Goal: Information Seeking & Learning: Find specific page/section

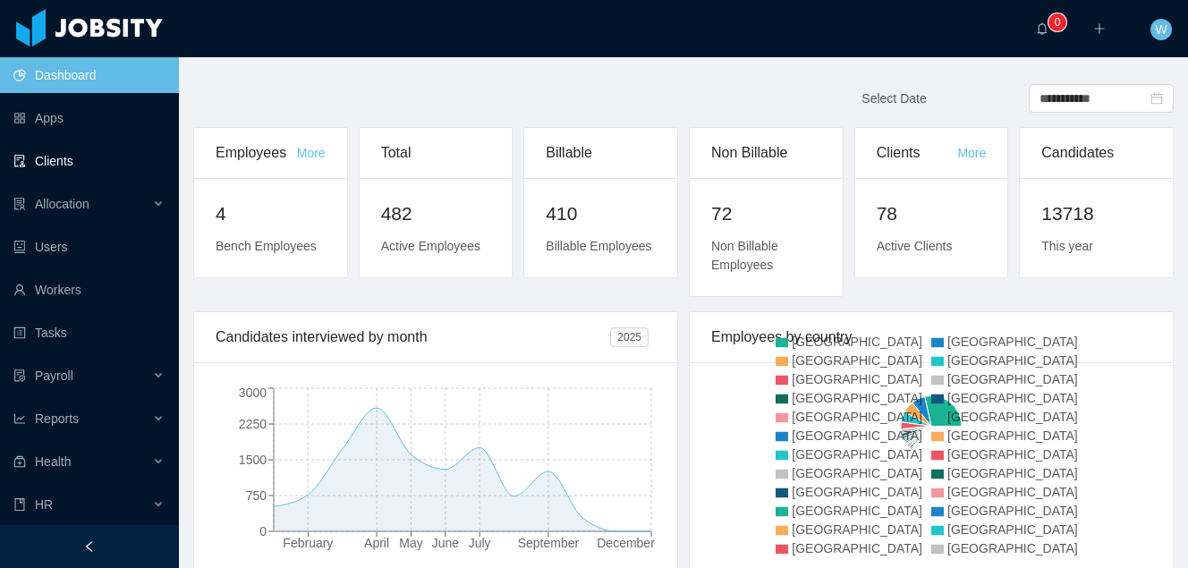
click at [94, 160] on link "Clients" at bounding box center [88, 161] width 151 height 36
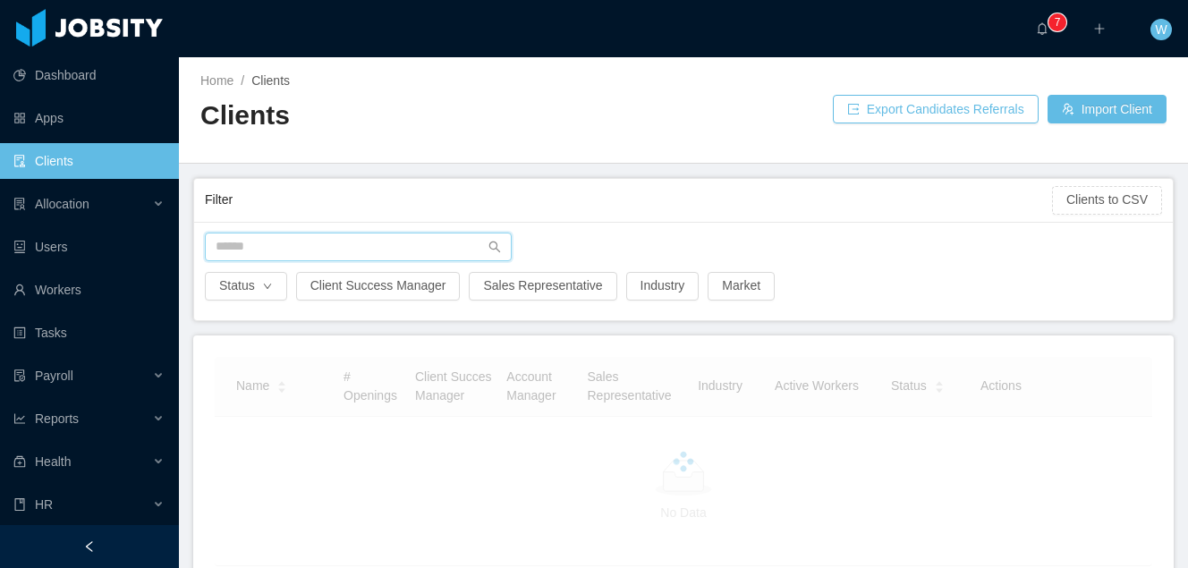
click at [303, 259] on input "text" at bounding box center [358, 247] width 307 height 29
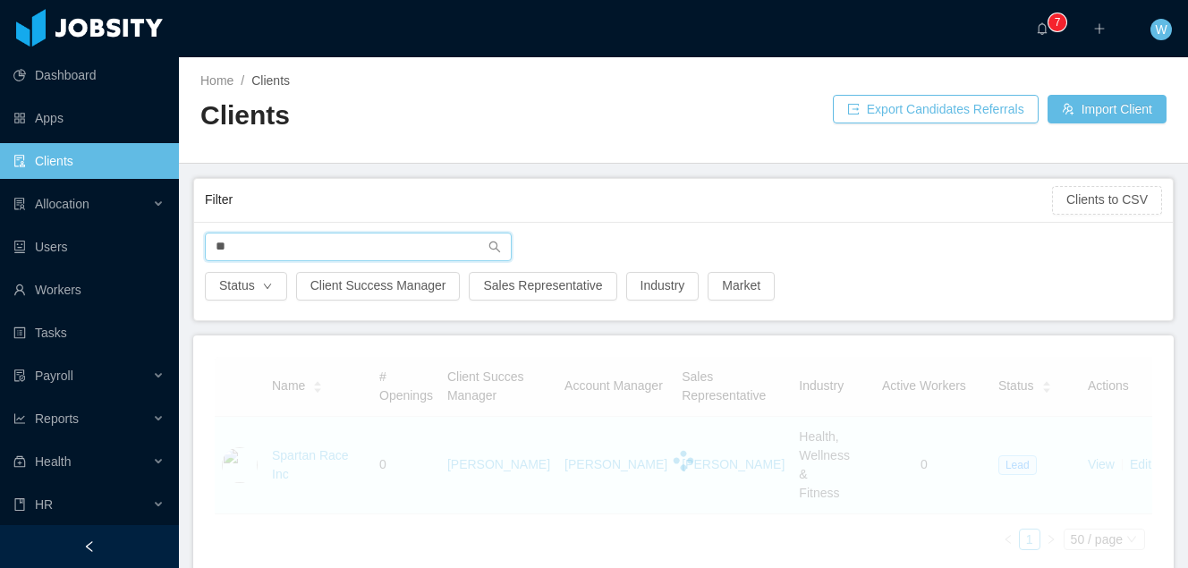
type input "*"
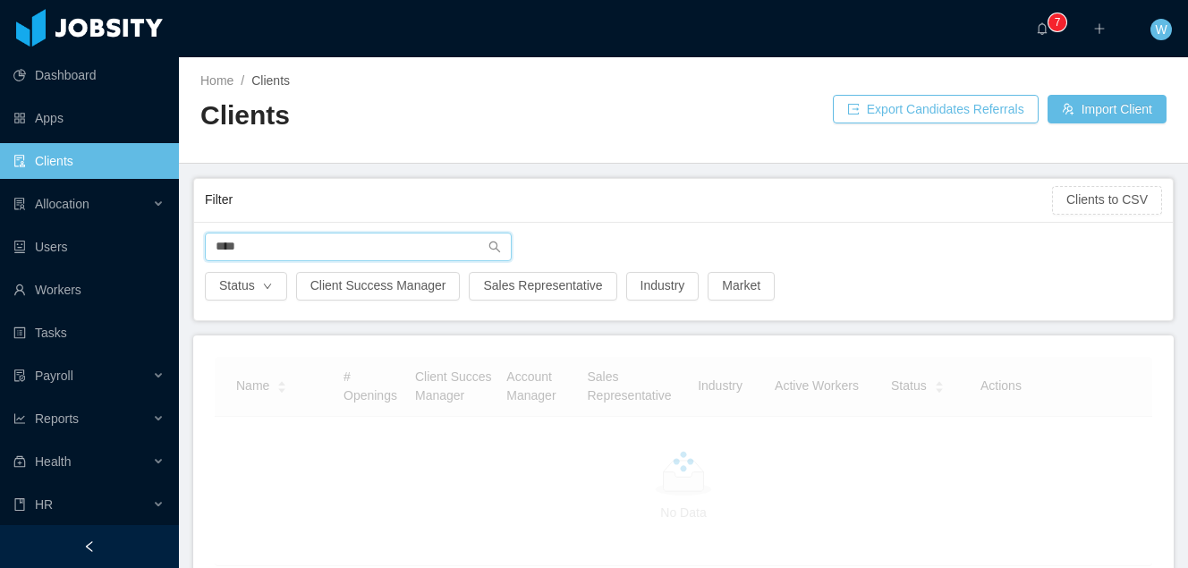
type input "*****"
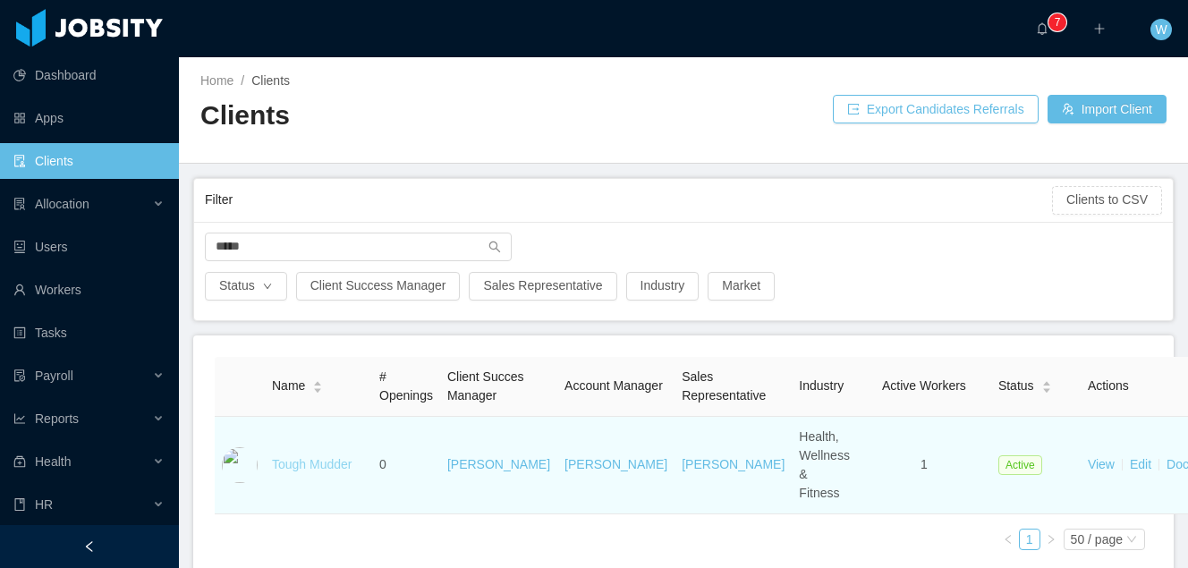
click at [288, 472] on link "Tough Mudder" at bounding box center [312, 464] width 81 height 14
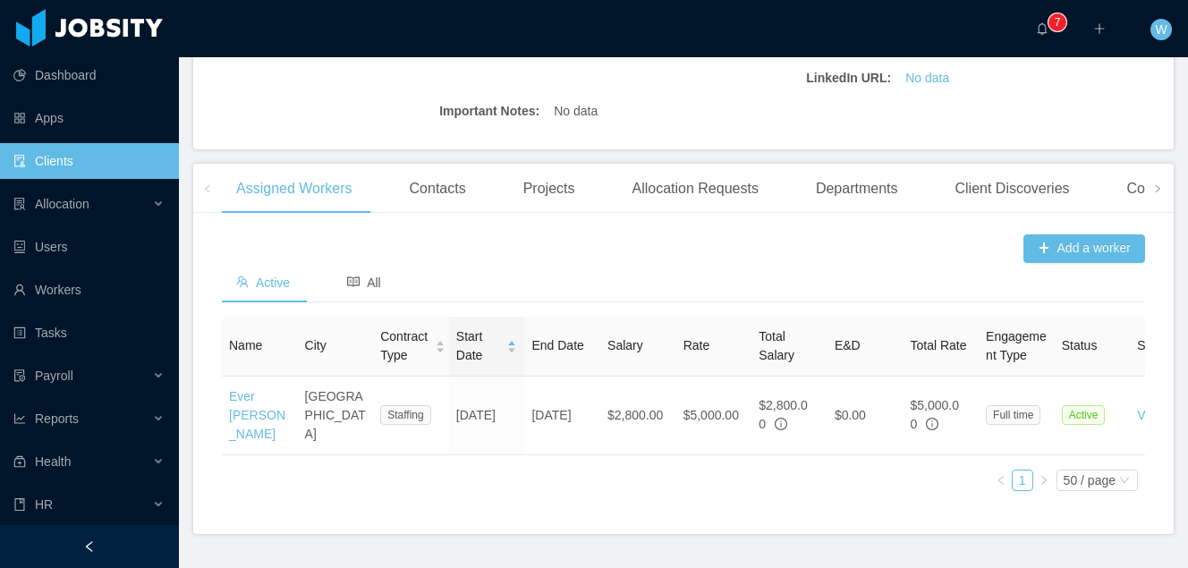
scroll to position [497, 0]
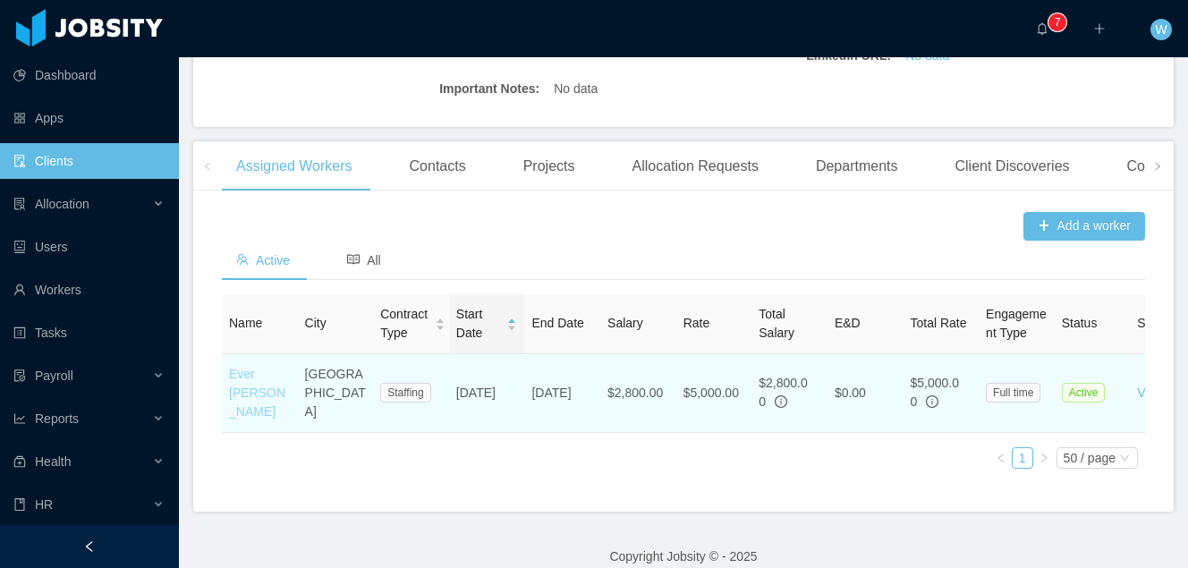
click at [238, 393] on link "Ever [PERSON_NAME]" at bounding box center [257, 393] width 56 height 52
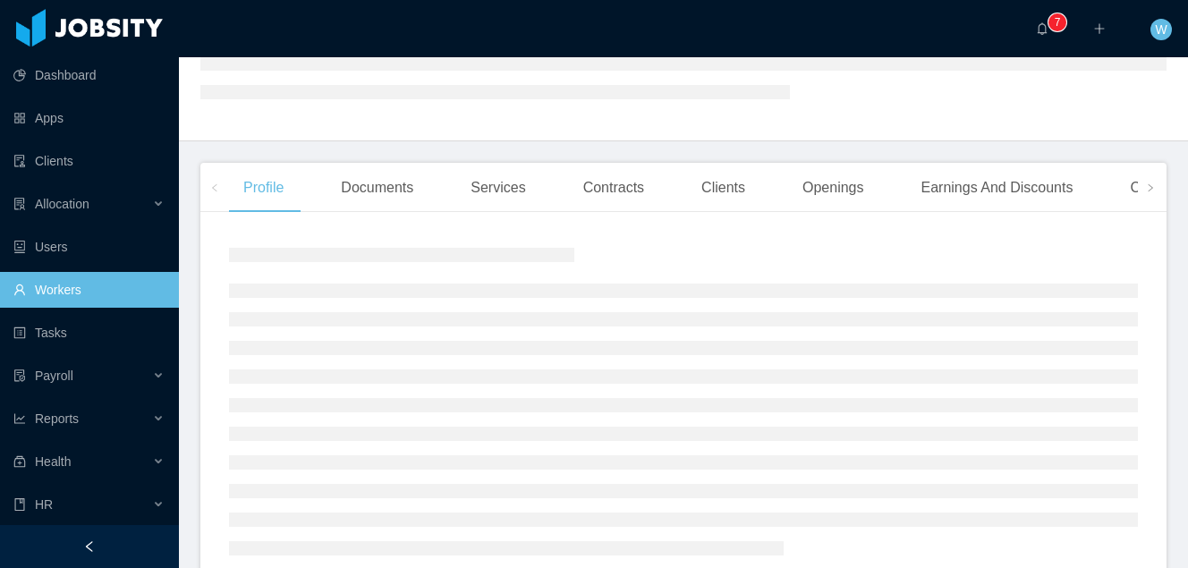
scroll to position [272, 0]
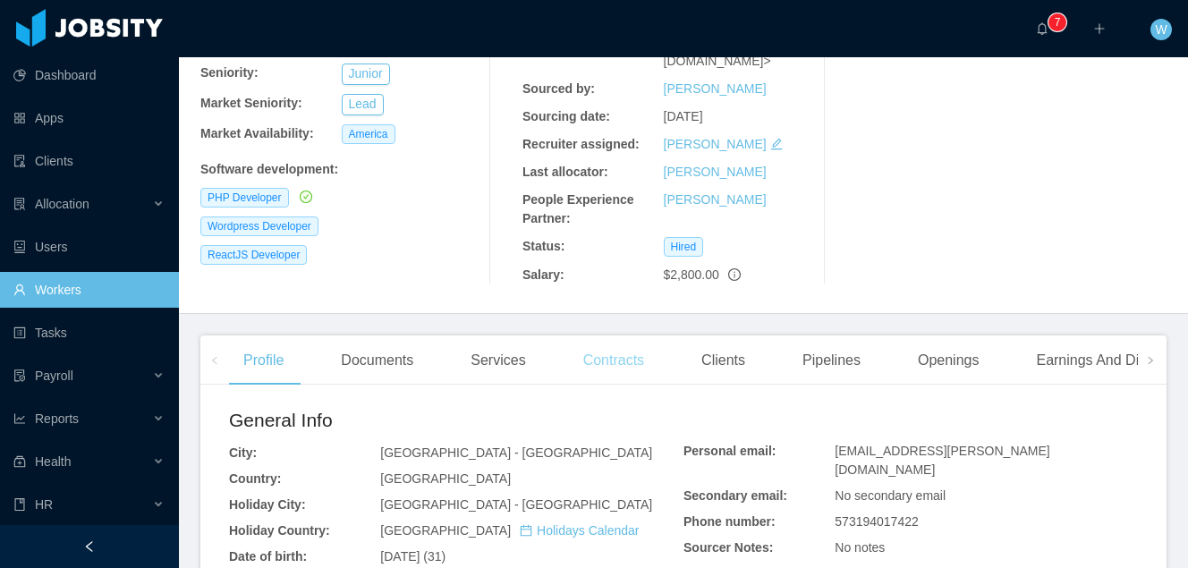
click at [627, 191] on div "People Experience Partner:" at bounding box center [593, 210] width 141 height 38
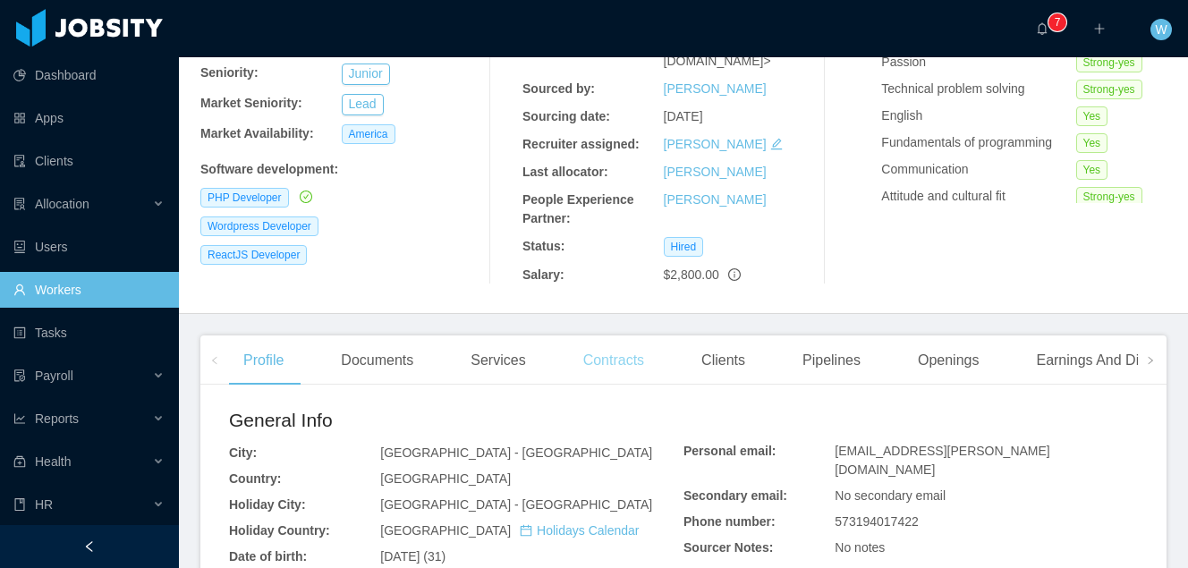
click at [623, 336] on div "Contracts" at bounding box center [613, 361] width 89 height 50
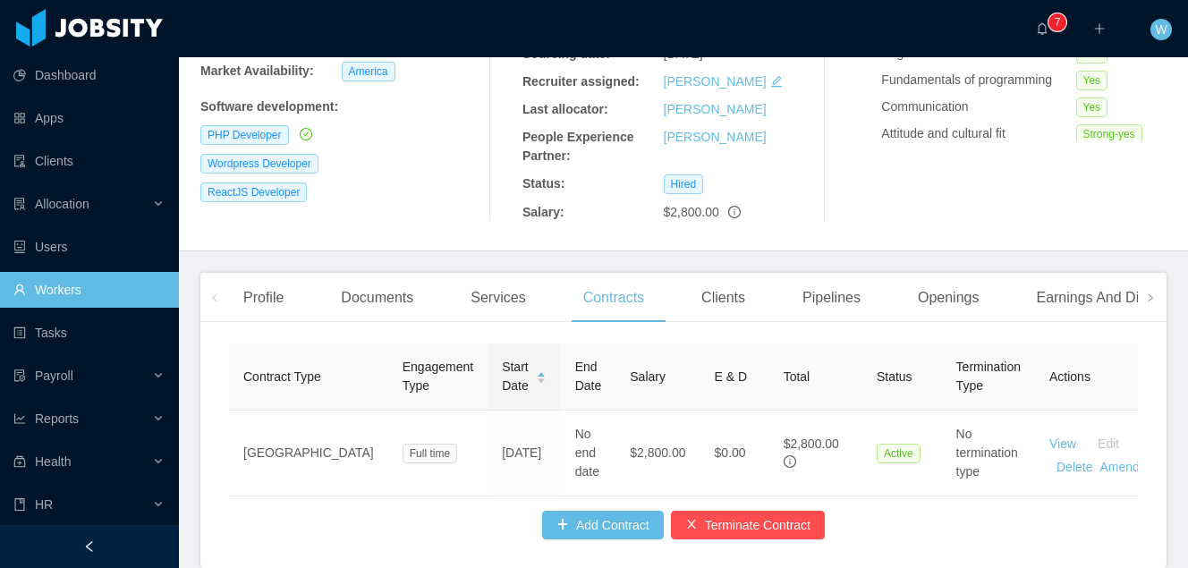
scroll to position [347, 0]
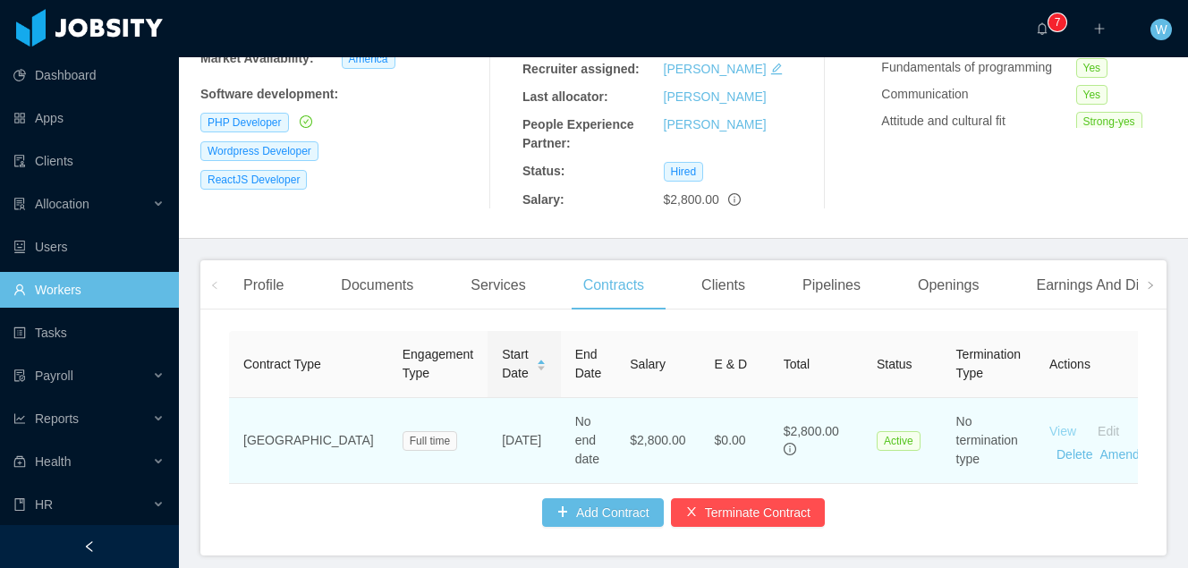
click at [1050, 424] on link "View" at bounding box center [1063, 431] width 27 height 14
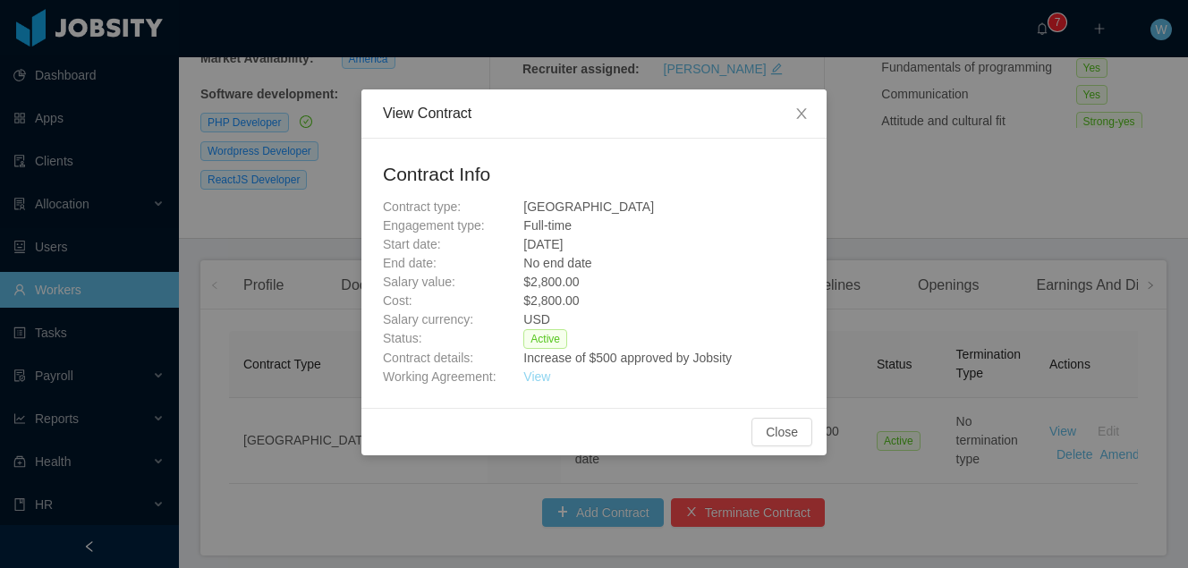
click at [541, 376] on link "View" at bounding box center [536, 377] width 27 height 14
click at [802, 111] on icon "icon: close" at bounding box center [802, 113] width 14 height 14
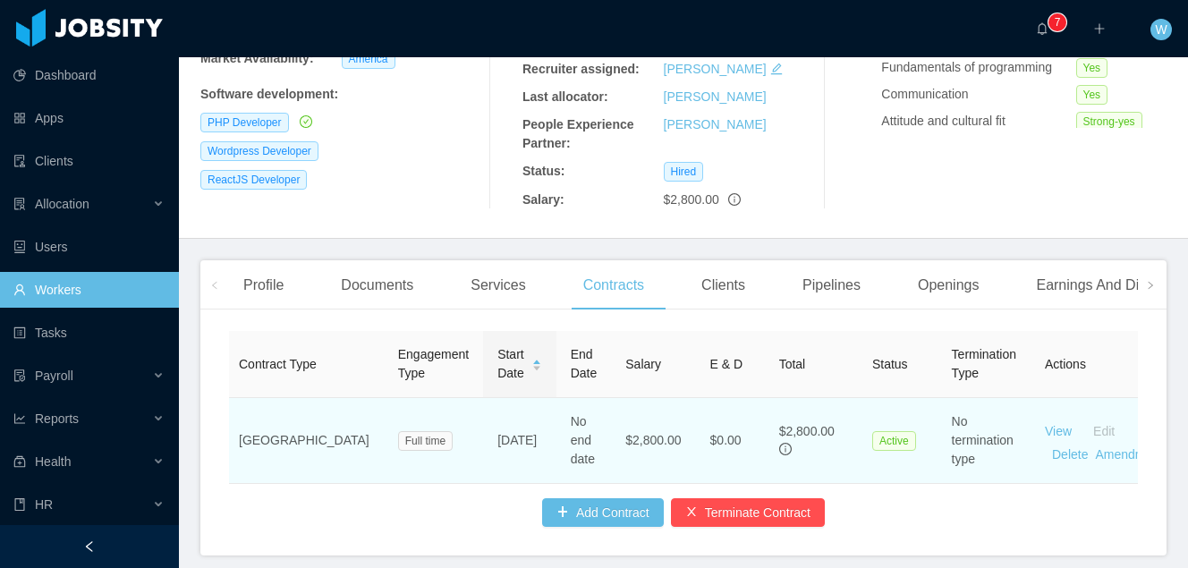
scroll to position [0, 0]
